Goal: Communication & Community: Answer question/provide support

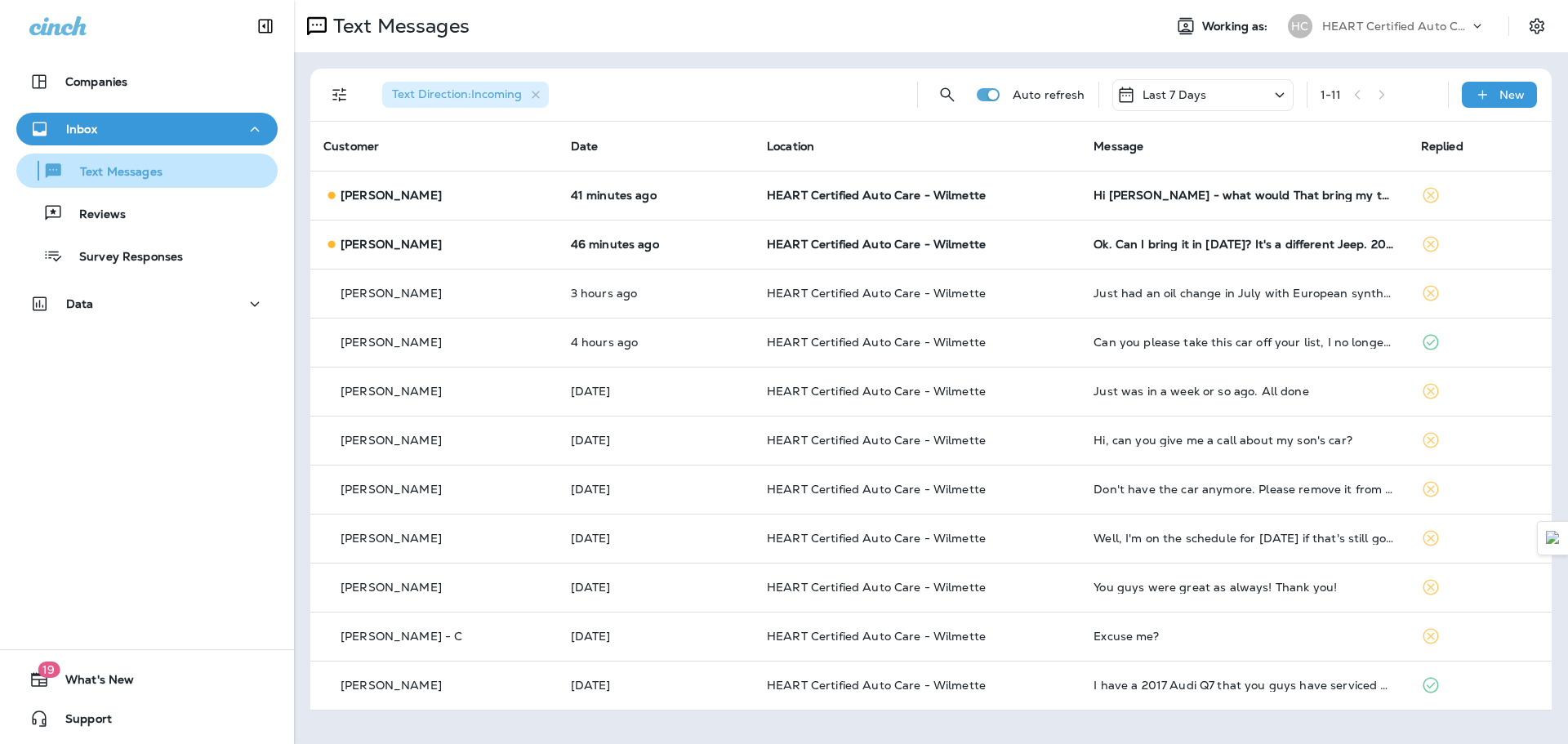
click at [123, 181] on div "Text Messages" at bounding box center [93, 171] width 140 height 25
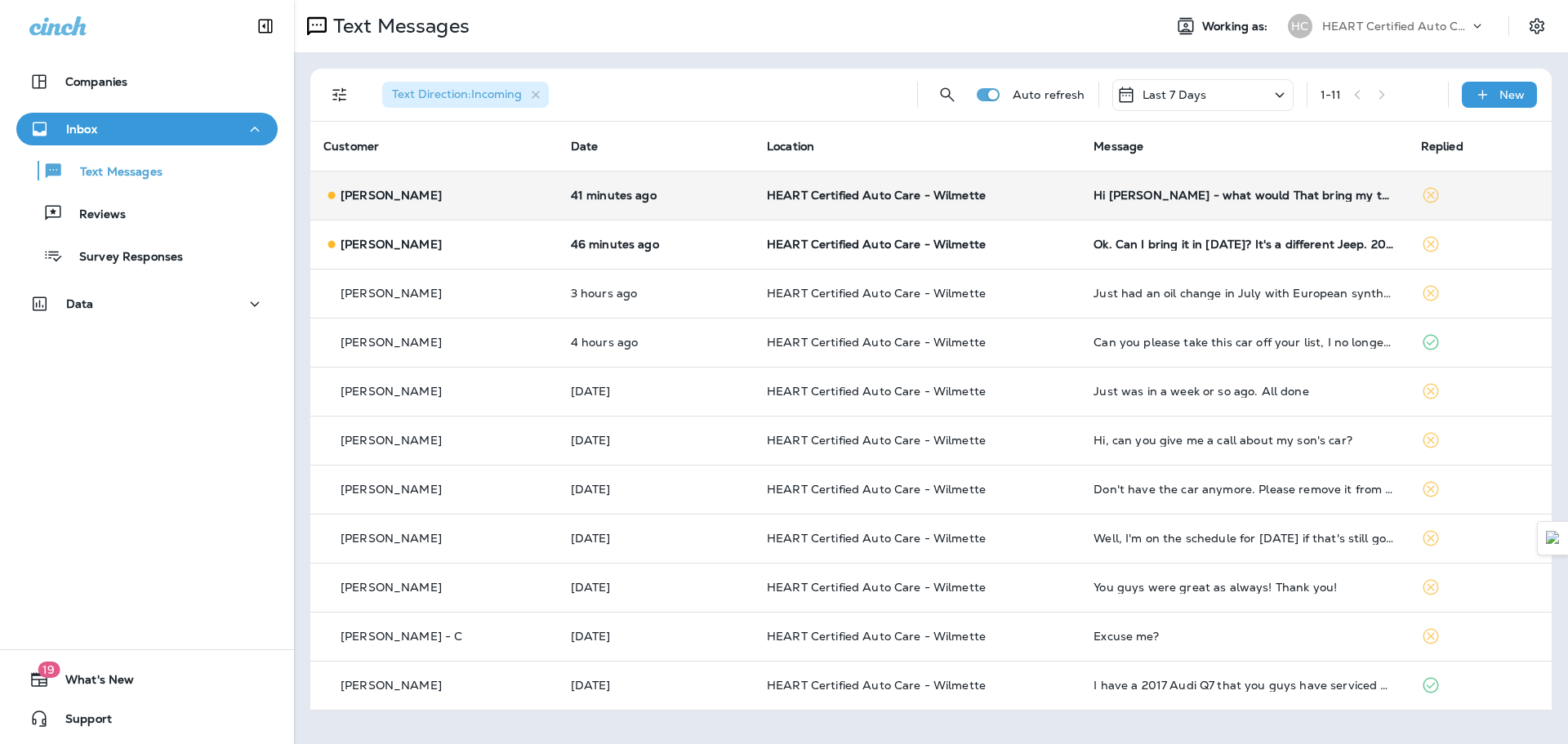
click at [1138, 201] on div "Hi [PERSON_NAME] - what would That bring my total to?" at bounding box center [1244, 195] width 301 height 13
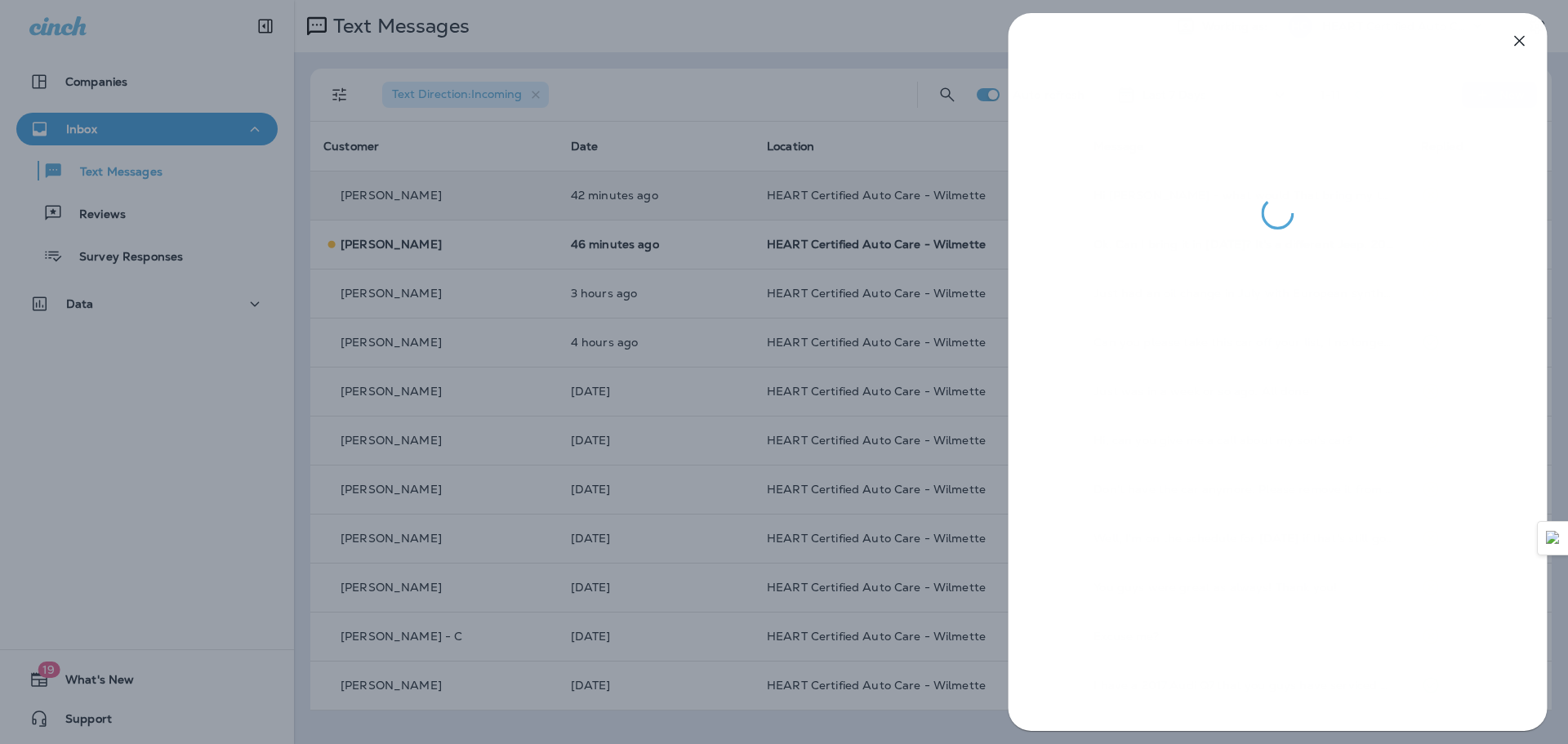
click at [529, 195] on div at bounding box center [784, 372] width 1568 height 744
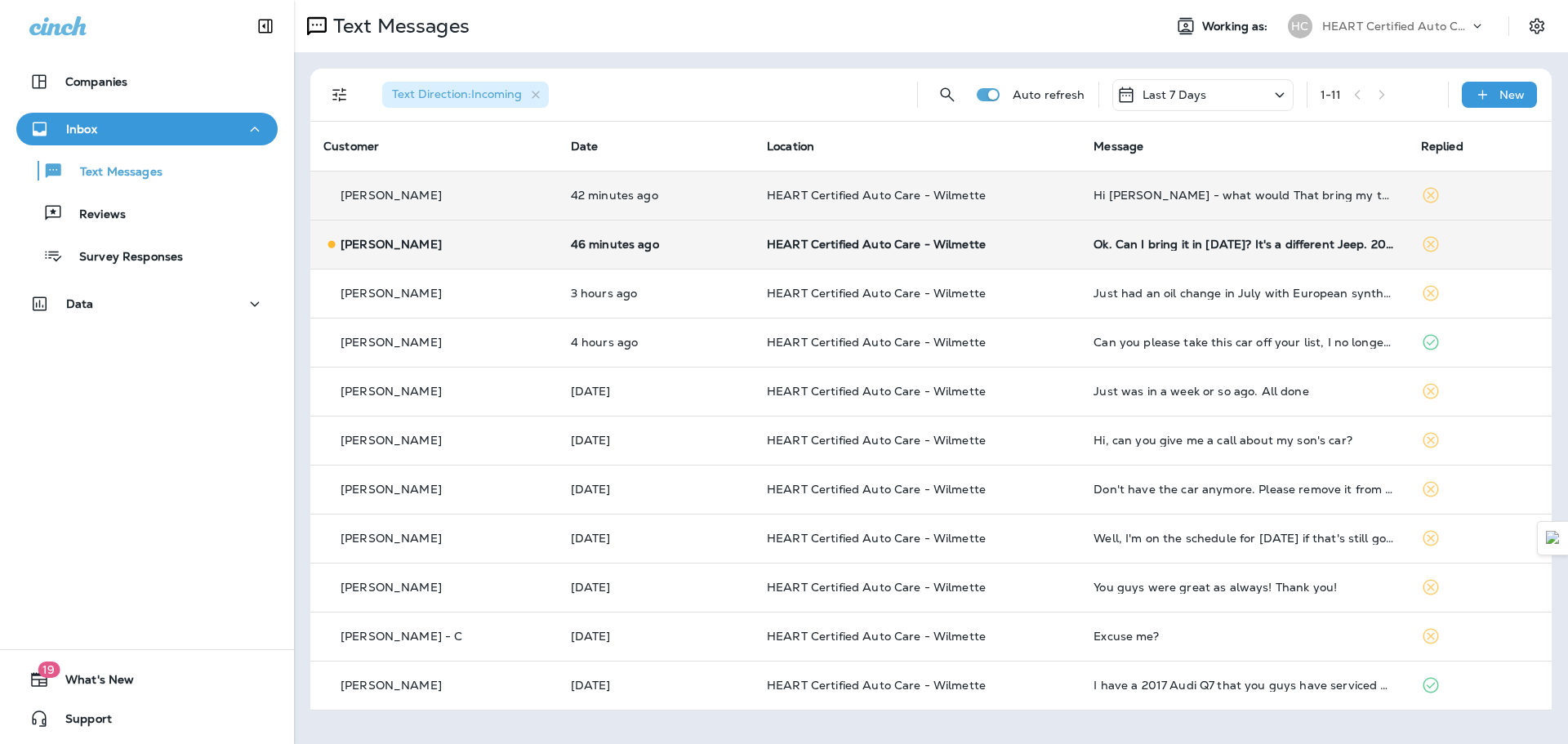
click at [477, 241] on div "[PERSON_NAME]" at bounding box center [434, 244] width 221 height 17
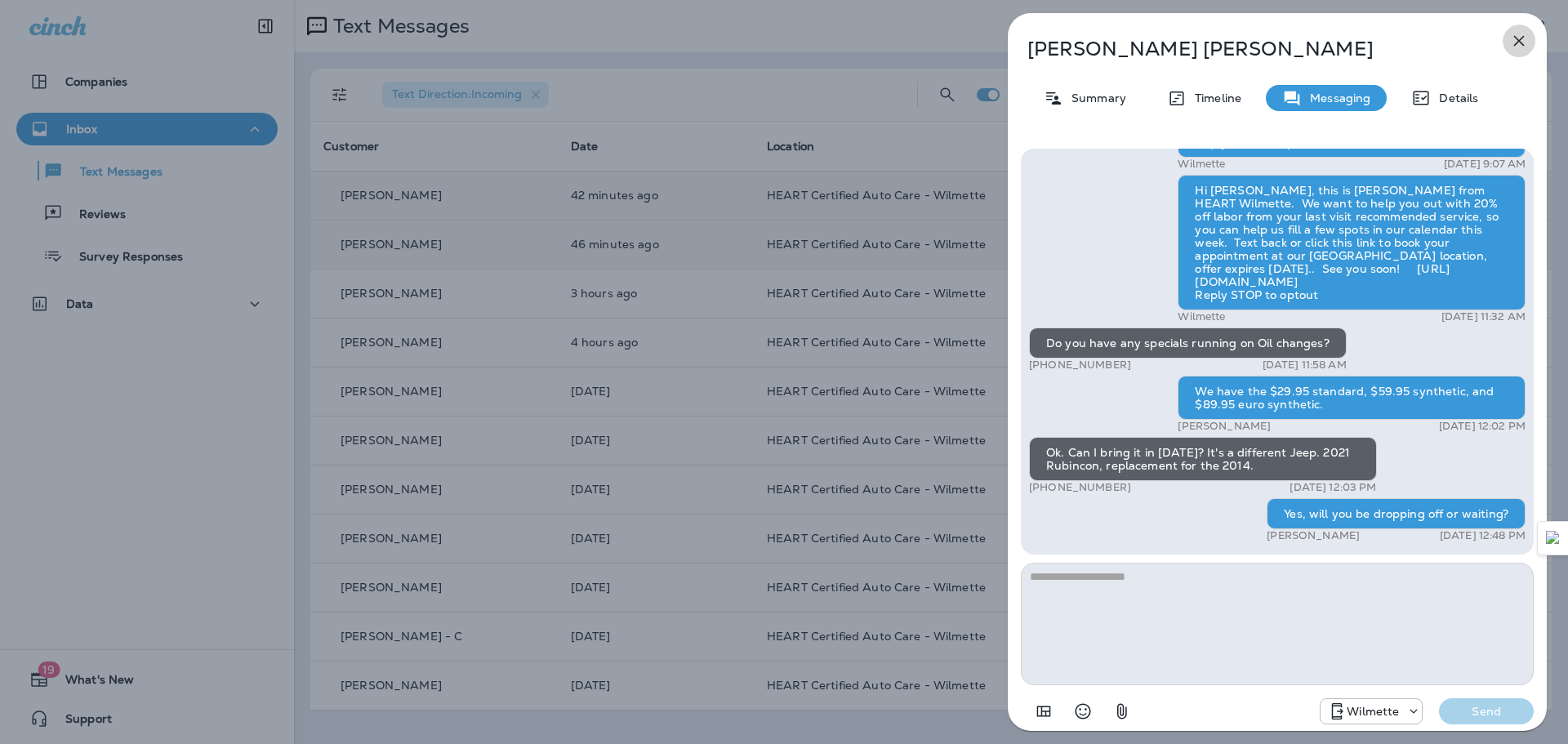
click at [1526, 50] on icon "button" at bounding box center [1519, 40] width 20 height 20
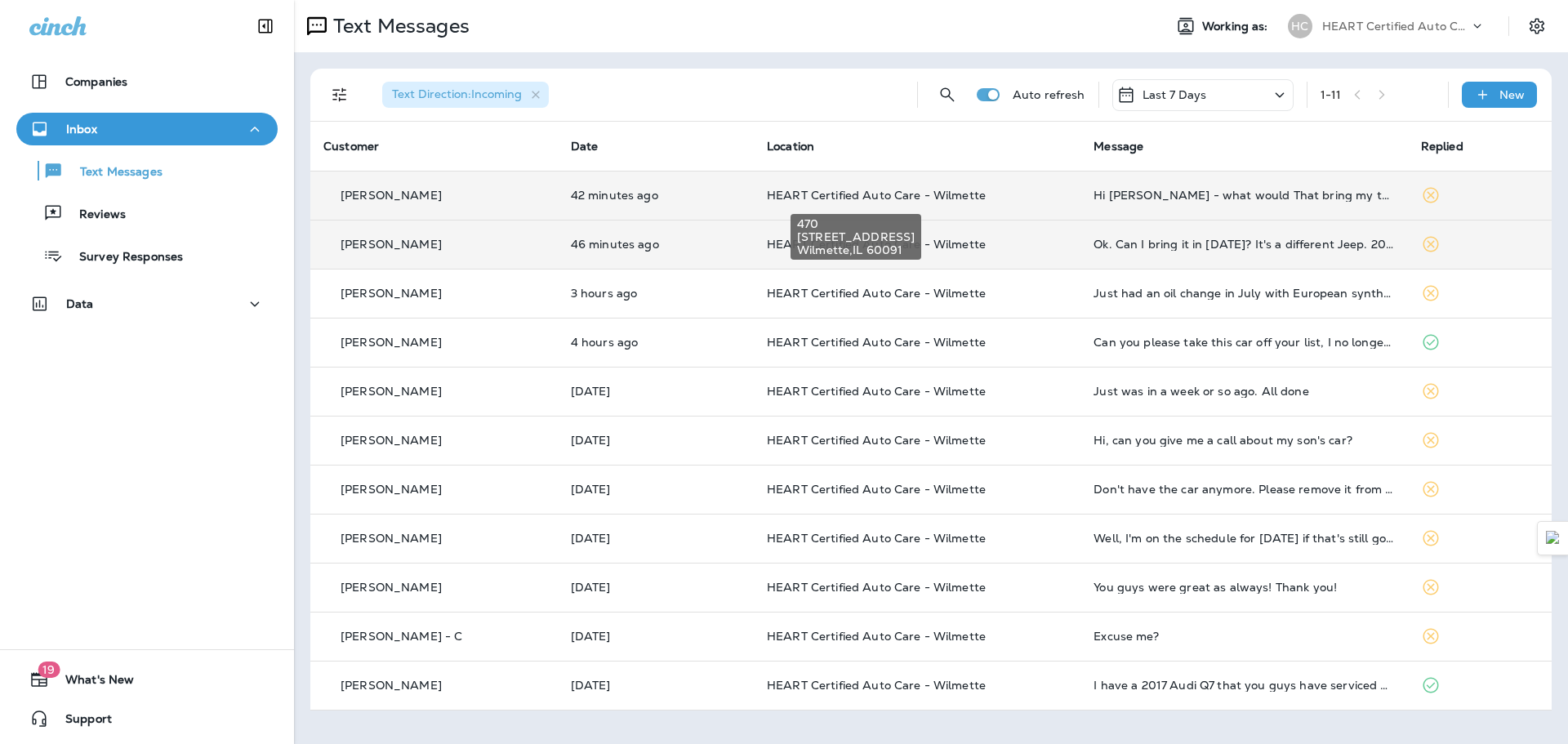
click at [767, 190] on span "HEART Certified Auto Care - Wilmette" at bounding box center [876, 195] width 219 height 15
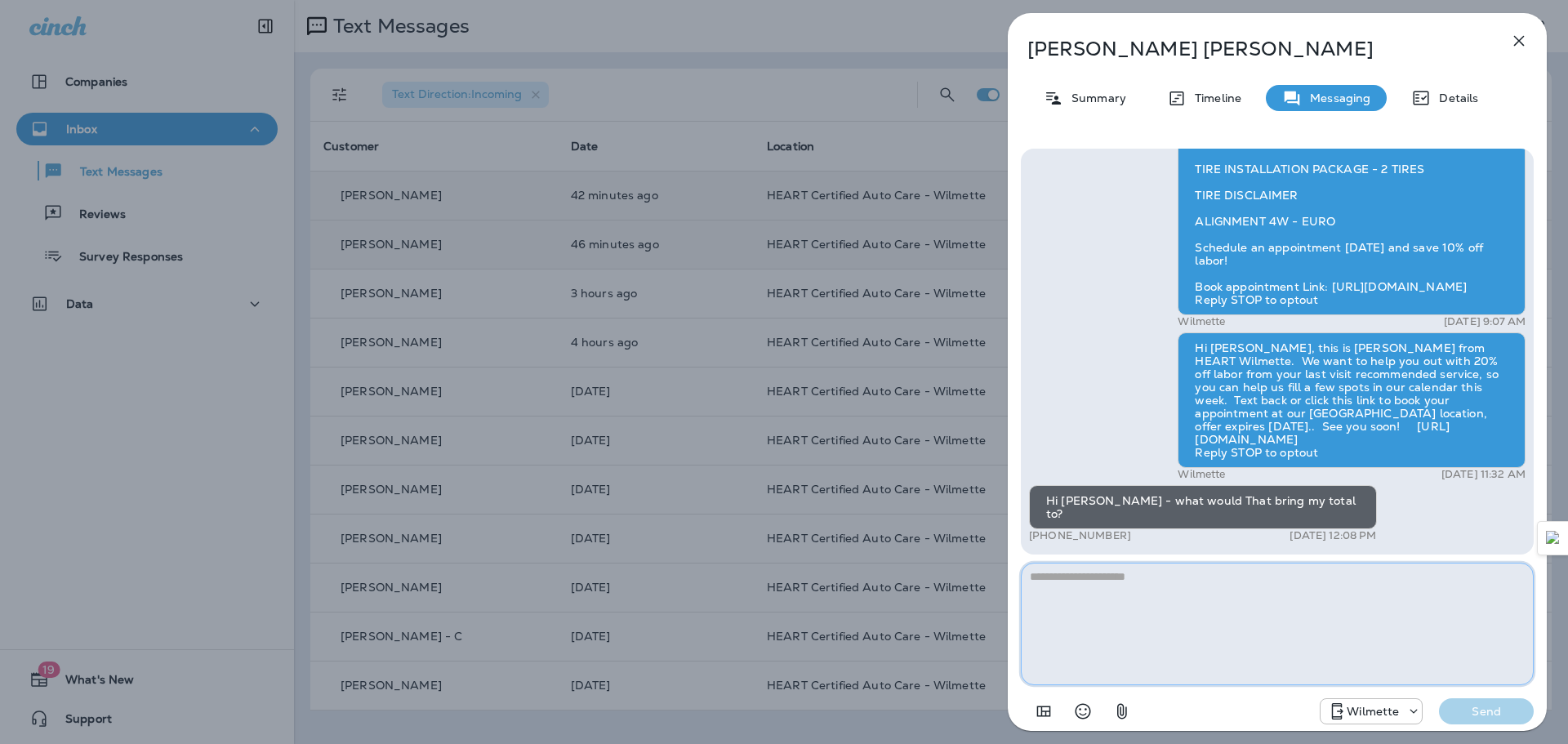
click at [1232, 606] on textarea at bounding box center [1277, 624] width 513 height 123
type textarea "*"
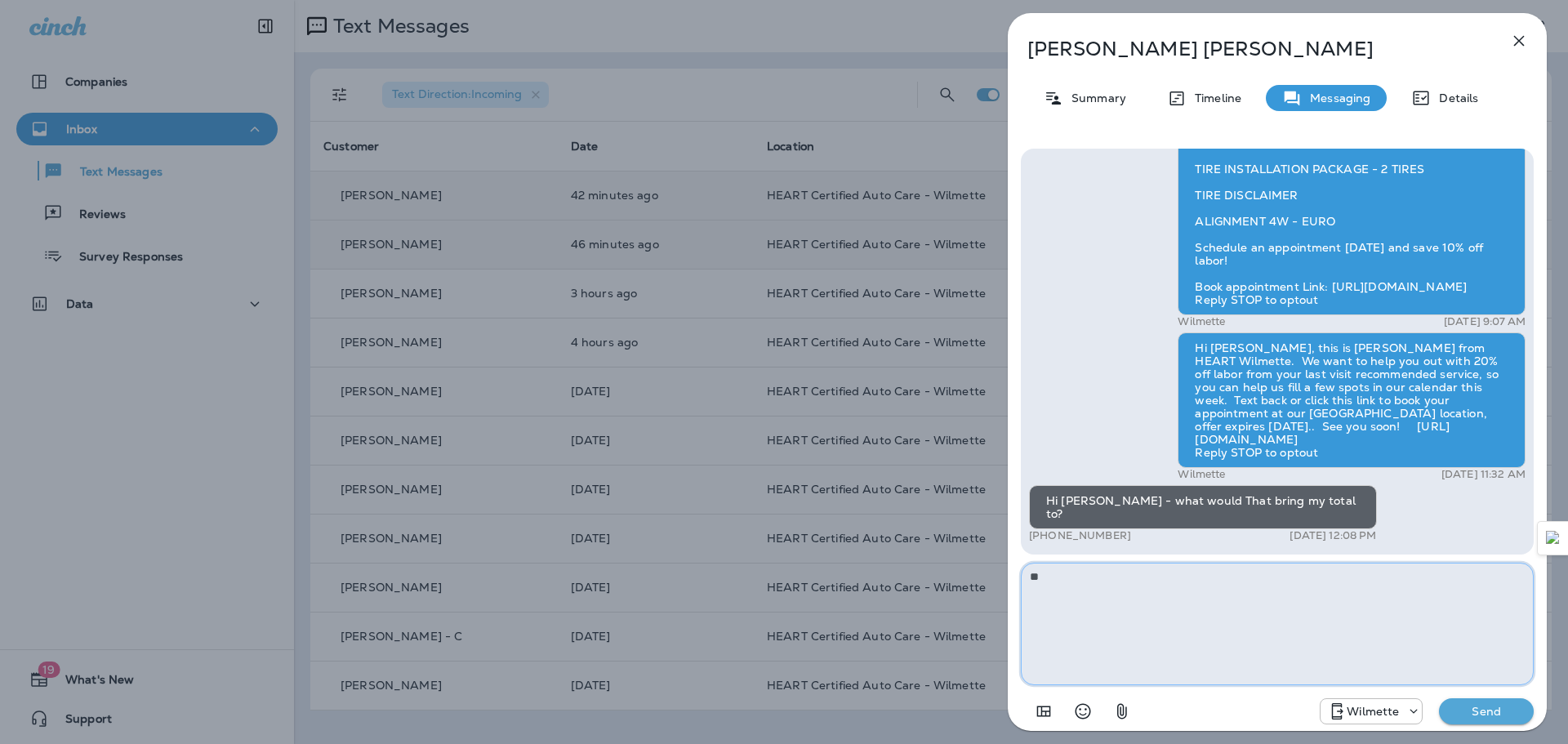
type textarea "*"
type textarea "****"
